Goal: Information Seeking & Learning: Learn about a topic

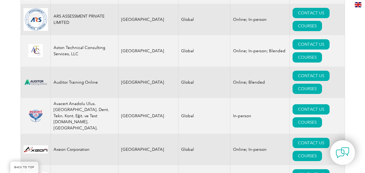
scroll to position [887, 0]
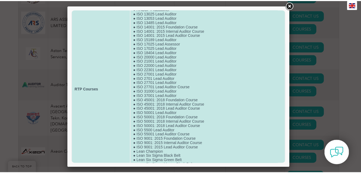
scroll to position [0, 0]
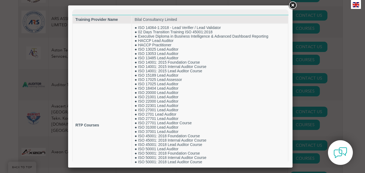
click at [294, 3] on link at bounding box center [292, 6] width 10 height 10
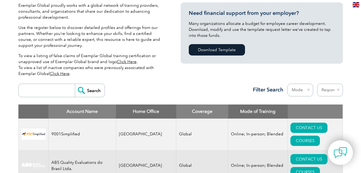
scroll to position [135, 0]
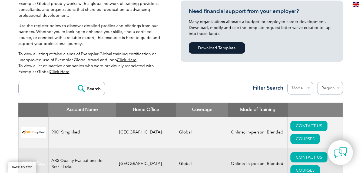
click at [309, 85] on select "Mode Online In-person Blended" at bounding box center [300, 88] width 26 height 13
select select "Online"
click at [287, 82] on select "Mode Online In-person Blended" at bounding box center [300, 88] width 26 height 13
click at [339, 86] on select "Region Australia Bahrain Bangladesh Brazil Canada Colombia Dominican Republic E…" at bounding box center [330, 88] width 26 height 13
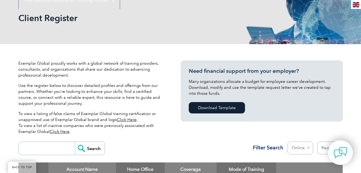
scroll to position [108, 0]
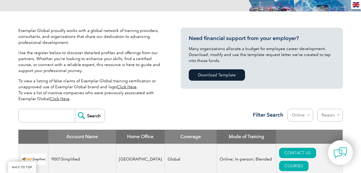
click at [338, 114] on select "Region Australia Bahrain Bangladesh Brazil Canada Colombia Dominican Republic E…" at bounding box center [330, 115] width 26 height 13
select select "[GEOGRAPHIC_DATA]"
click at [317, 109] on select "Region Australia Bahrain Bangladesh Brazil Canada Colombia Dominican Republic E…" at bounding box center [330, 115] width 26 height 13
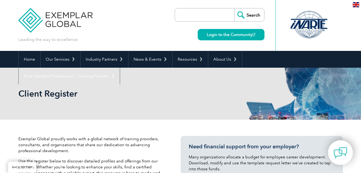
select select "[GEOGRAPHIC_DATA]"
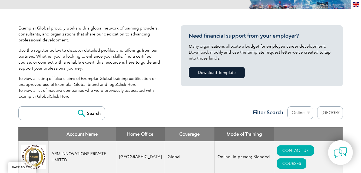
scroll to position [108, 0]
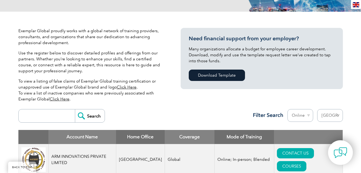
click at [310, 113] on select "Mode Online In-person Blended" at bounding box center [300, 115] width 26 height 13
select select
click at [287, 109] on select "Mode Online In-person Blended" at bounding box center [300, 115] width 26 height 13
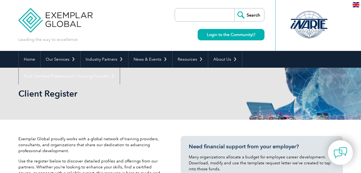
select select "[GEOGRAPHIC_DATA]"
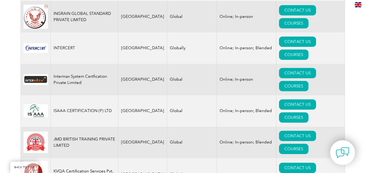
scroll to position [648, 0]
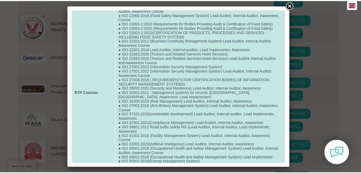
scroll to position [129, 0]
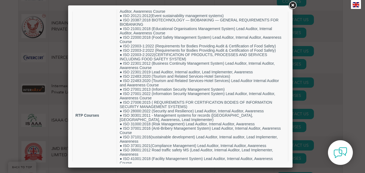
click at [291, 3] on link at bounding box center [292, 6] width 10 height 10
